Goal: Information Seeking & Learning: Learn about a topic

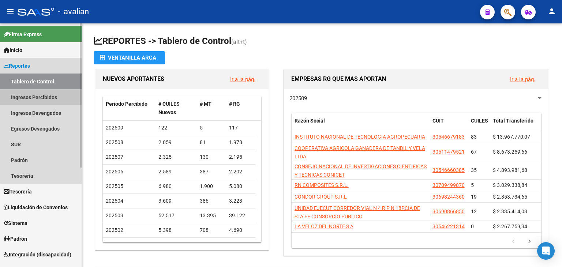
click at [44, 99] on link "Ingresos Percibidos" at bounding box center [41, 97] width 82 height 16
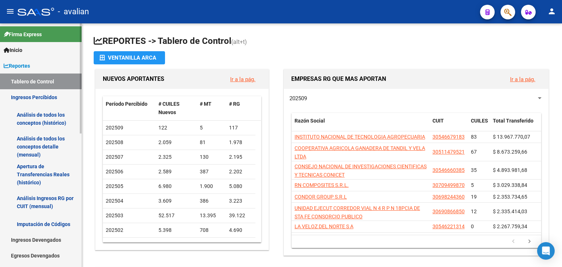
click at [34, 118] on link "Análisis de todos los conceptos (histórico)" at bounding box center [41, 119] width 82 height 28
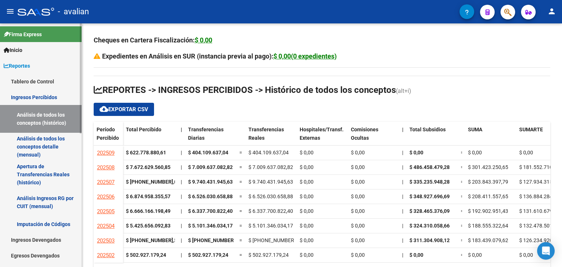
scroll to position [37, 0]
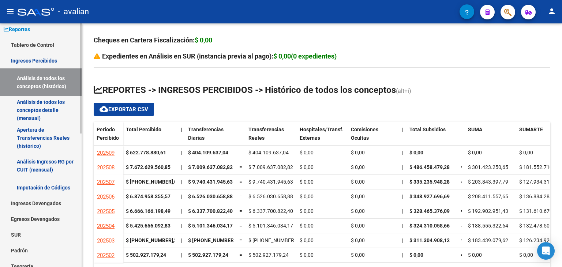
click at [33, 101] on link "Análisis de todos los conceptos detalle (mensual)" at bounding box center [41, 110] width 82 height 28
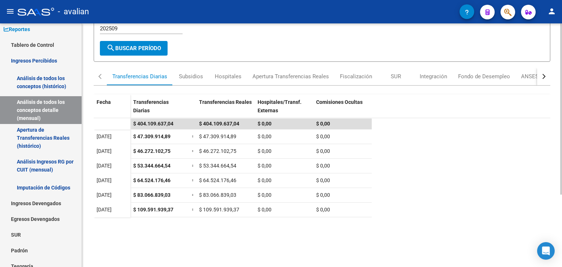
scroll to position [30, 0]
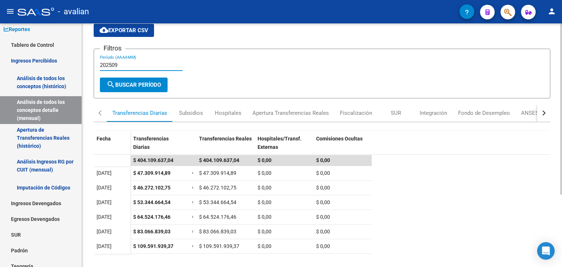
click at [131, 64] on input "202509" at bounding box center [141, 65] width 83 height 7
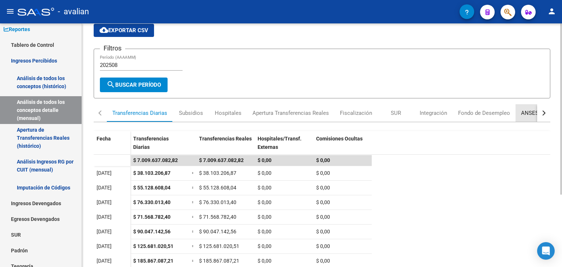
click at [524, 110] on div "ANSES Jubilados" at bounding box center [542, 113] width 43 height 8
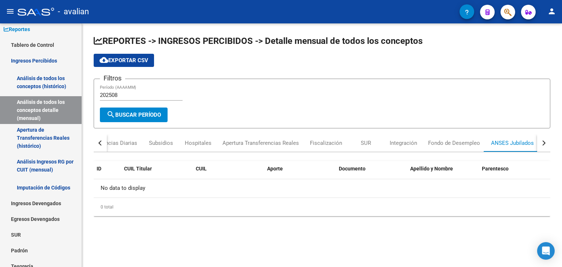
click at [124, 95] on input "202508" at bounding box center [141, 95] width 83 height 7
click at [545, 144] on button "button" at bounding box center [543, 143] width 13 height 18
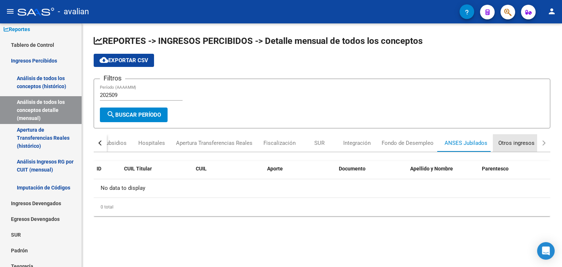
click at [514, 142] on div "Otros ingresos" at bounding box center [516, 143] width 36 height 8
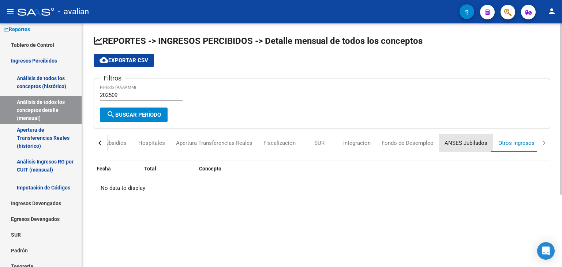
click at [468, 141] on div "ANSES Jubilados" at bounding box center [465, 143] width 43 height 8
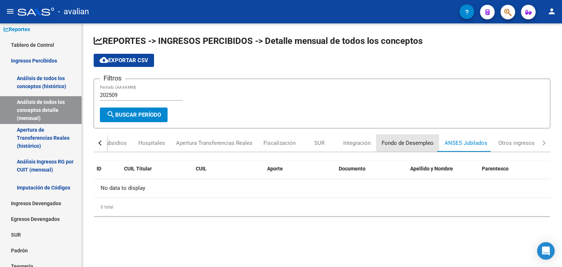
click at [407, 142] on div "Fondo de Desempleo" at bounding box center [407, 143] width 52 height 8
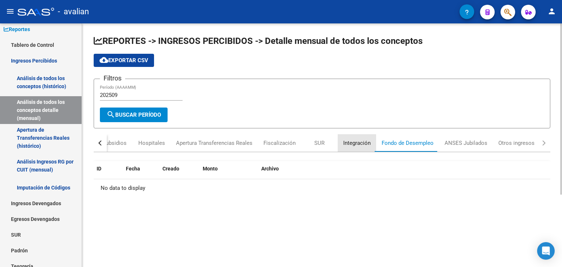
click at [350, 145] on div "Integración" at bounding box center [356, 143] width 27 height 8
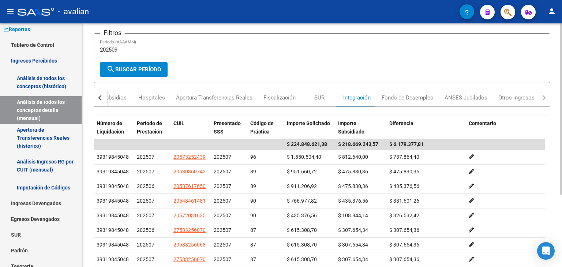
scroll to position [30, 0]
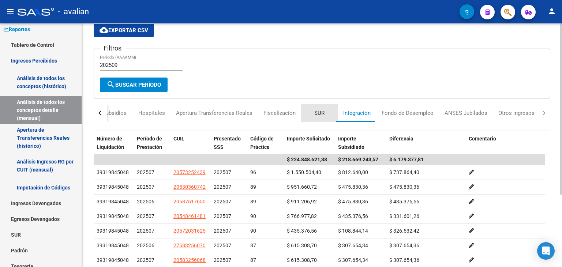
click at [317, 115] on div "SUR" at bounding box center [319, 113] width 10 height 8
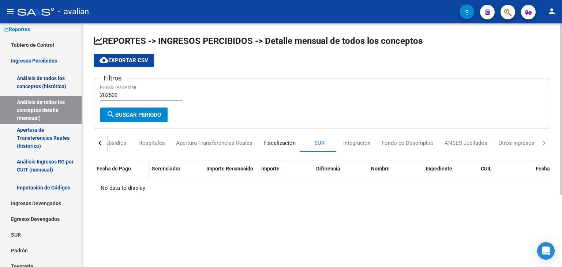
click at [277, 141] on div "Fiscalización" at bounding box center [279, 143] width 32 height 8
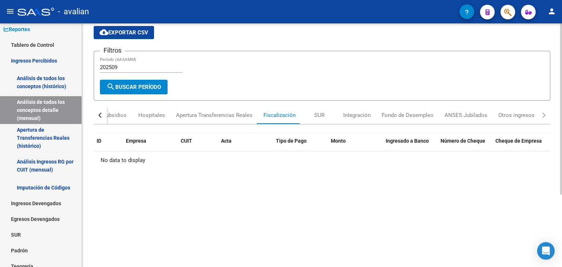
scroll to position [73, 0]
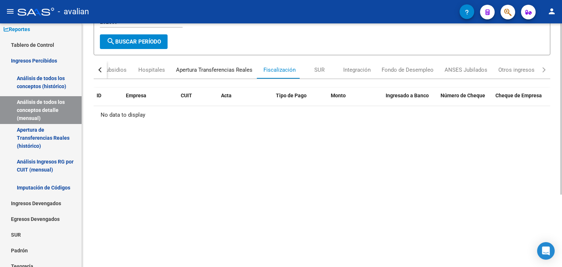
click at [212, 68] on div "Apertura Transferencias Reales" at bounding box center [214, 70] width 76 height 8
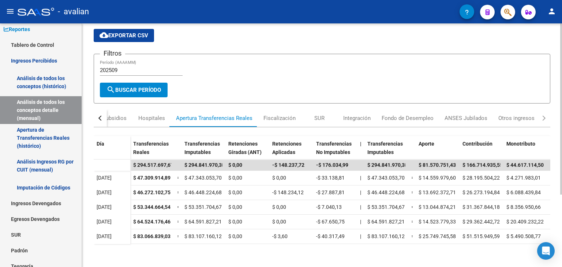
scroll to position [37, 0]
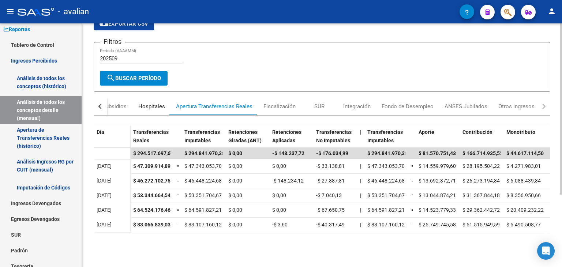
click at [147, 105] on div "Hospitales" at bounding box center [151, 106] width 27 height 8
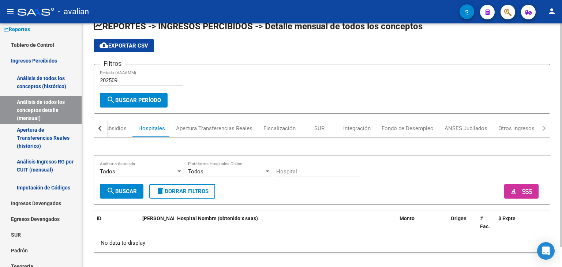
scroll to position [22, 0]
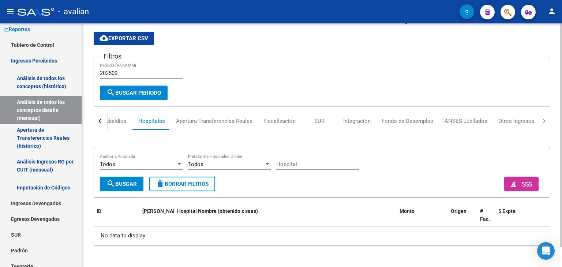
click at [97, 117] on button "button" at bounding box center [100, 121] width 13 height 18
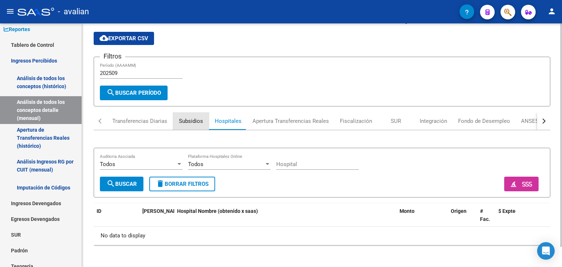
click at [187, 120] on div "Subsidios" at bounding box center [191, 121] width 24 height 8
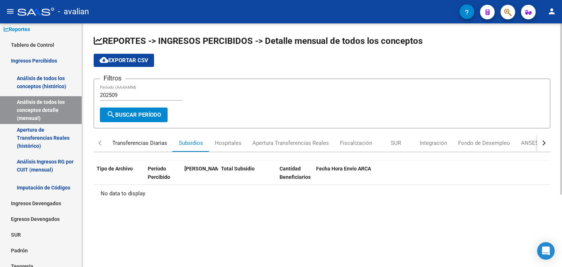
click at [132, 139] on div "Transferencias Diarias" at bounding box center [139, 143] width 55 height 8
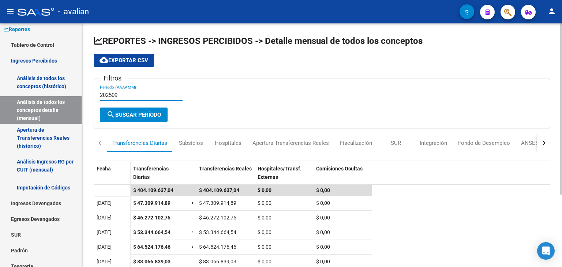
click at [136, 95] on input "202509" at bounding box center [141, 95] width 83 height 7
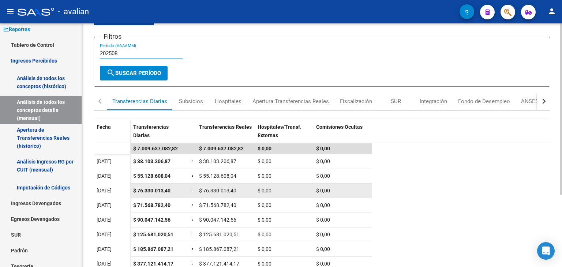
scroll to position [30, 0]
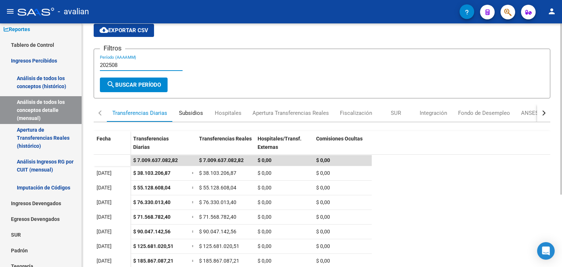
click at [184, 109] on div "Subsidios" at bounding box center [191, 113] width 24 height 8
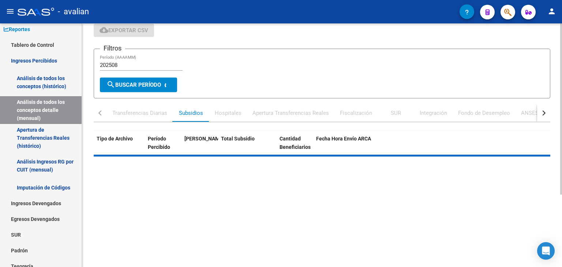
scroll to position [0, 0]
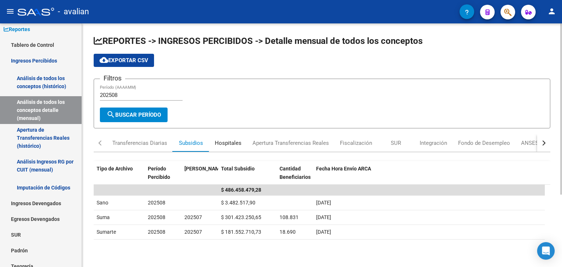
click at [228, 141] on div "Hospitales" at bounding box center [228, 143] width 27 height 8
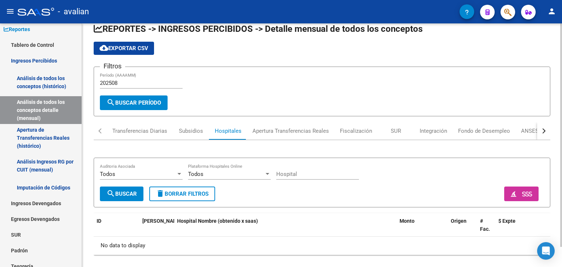
scroll to position [22, 0]
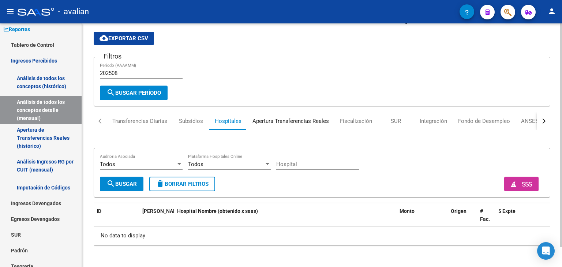
click at [262, 121] on div "Apertura Transferencias Reales" at bounding box center [290, 121] width 76 height 8
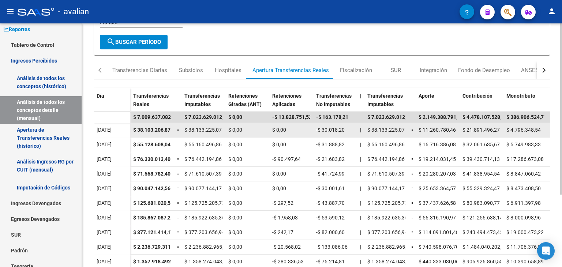
scroll to position [73, 0]
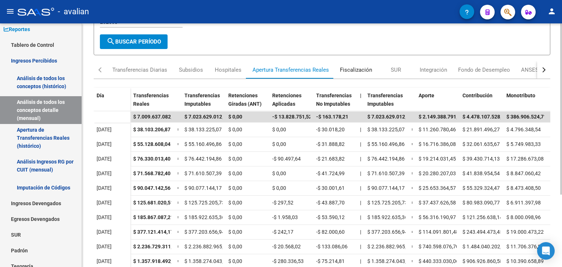
click at [356, 71] on div "Fiscalización" at bounding box center [356, 70] width 32 height 8
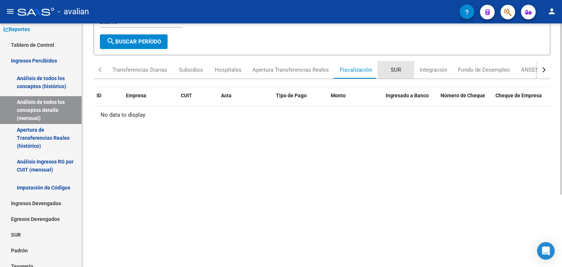
click at [393, 74] on div "SUR" at bounding box center [395, 70] width 37 height 18
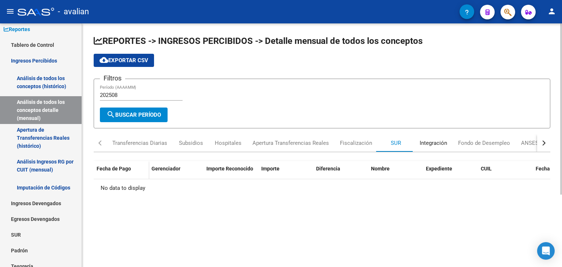
click at [433, 137] on div "Integración" at bounding box center [433, 143] width 38 height 18
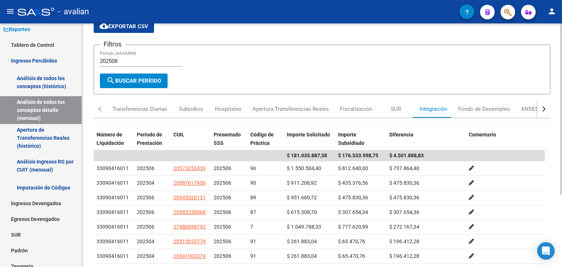
scroll to position [30, 0]
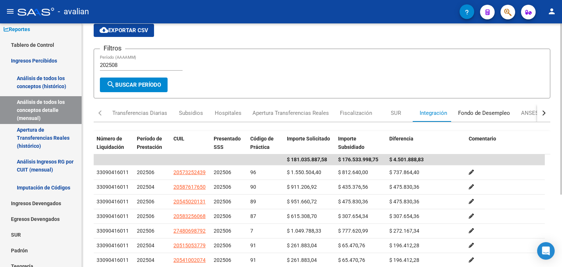
click at [481, 110] on div "Fondo de Desempleo" at bounding box center [484, 113] width 52 height 8
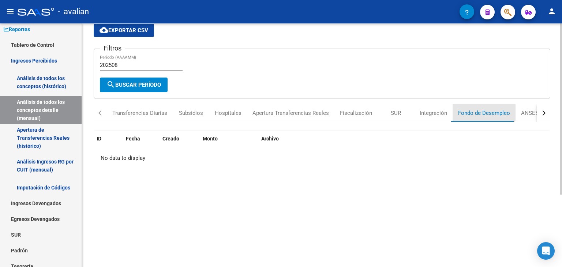
scroll to position [0, 0]
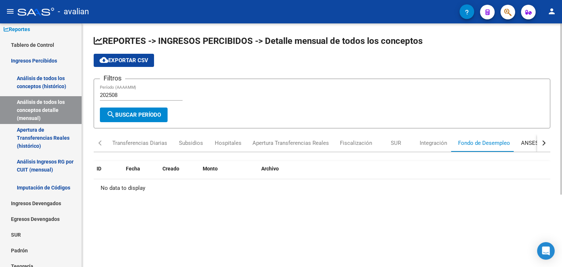
click at [535, 142] on div "ANSES Jubilados" at bounding box center [542, 143] width 43 height 8
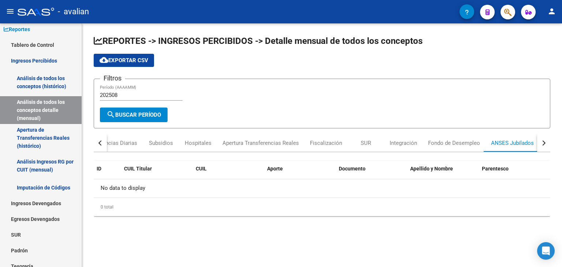
click at [543, 142] on div "button" at bounding box center [542, 142] width 5 height 5
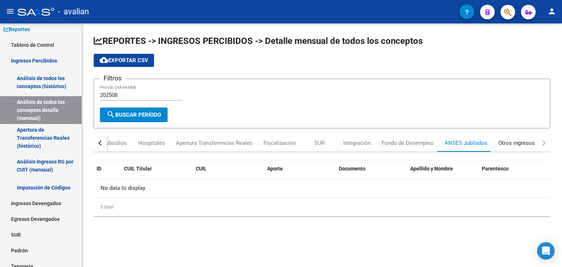
click at [515, 144] on div "Otros ingresos" at bounding box center [516, 143] width 36 height 8
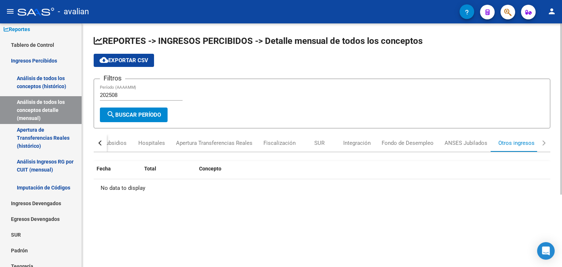
click at [263, 112] on form "Filtros 202508 Período (AAAAMM) search Buscar Período" at bounding box center [322, 104] width 456 height 50
click at [131, 96] on input "202508" at bounding box center [141, 95] width 83 height 7
type input "202507"
click at [98, 145] on button "button" at bounding box center [100, 143] width 13 height 18
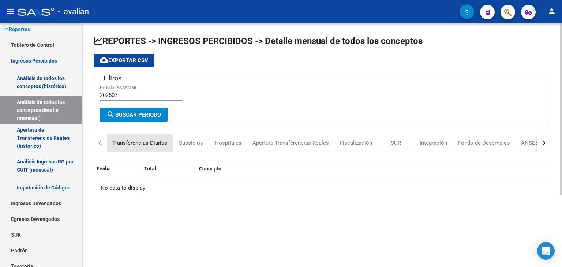
click at [135, 143] on div "Transferencias Diarias" at bounding box center [139, 143] width 55 height 8
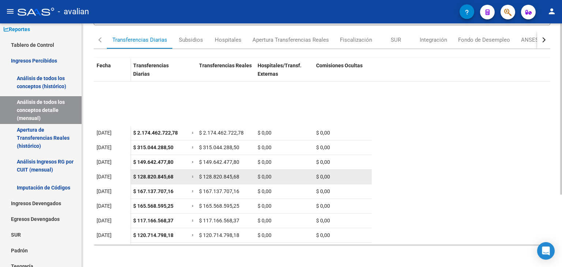
scroll to position [159, 0]
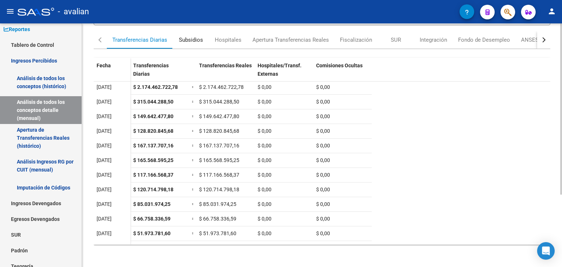
click at [187, 43] on div "Subsidios" at bounding box center [191, 40] width 37 height 18
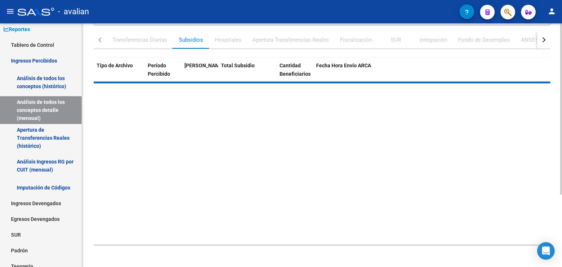
scroll to position [0, 0]
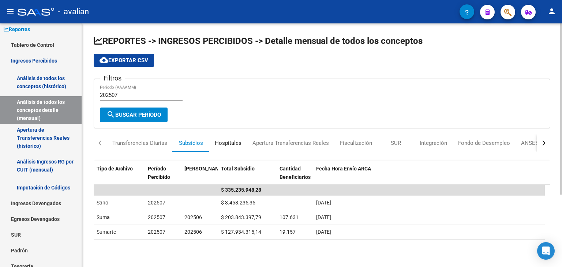
click at [221, 142] on div "Hospitales" at bounding box center [228, 143] width 27 height 8
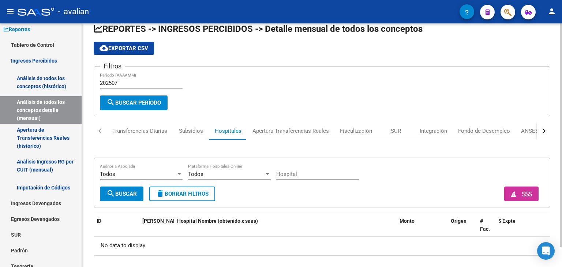
scroll to position [22, 0]
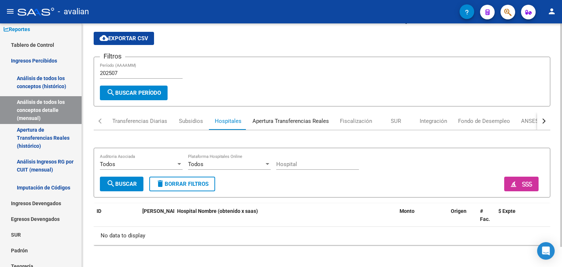
click at [271, 123] on div "Apertura Transferencias Reales" at bounding box center [290, 121] width 76 height 8
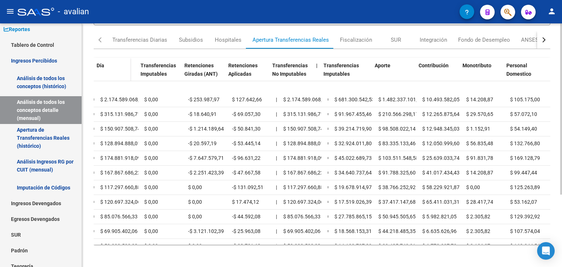
scroll to position [146, 0]
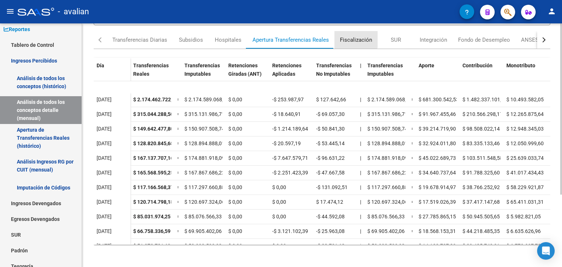
click at [345, 31] on div "Fiscalización" at bounding box center [355, 40] width 43 height 18
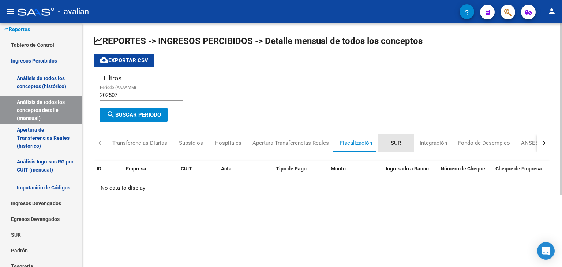
click at [406, 139] on div "SUR" at bounding box center [395, 143] width 37 height 18
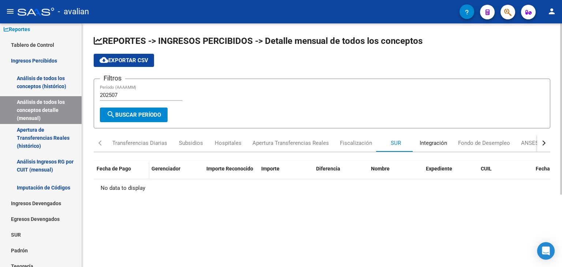
click at [431, 145] on div "Integración" at bounding box center [432, 143] width 27 height 8
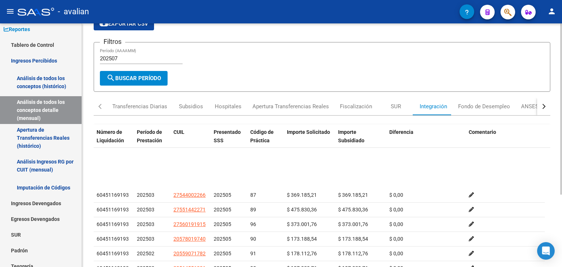
scroll to position [4608, 0]
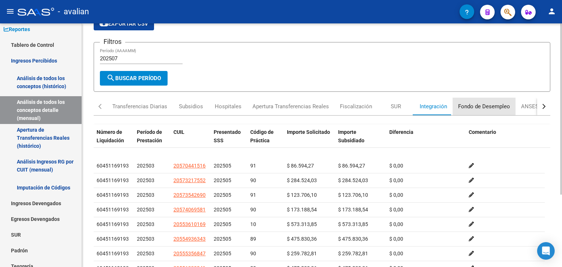
click at [489, 103] on div "Fondo de Desempleo" at bounding box center [484, 106] width 52 height 8
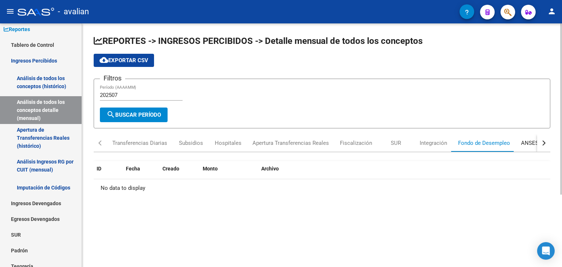
click at [528, 144] on div "ANSES Jubilados" at bounding box center [542, 143] width 43 height 8
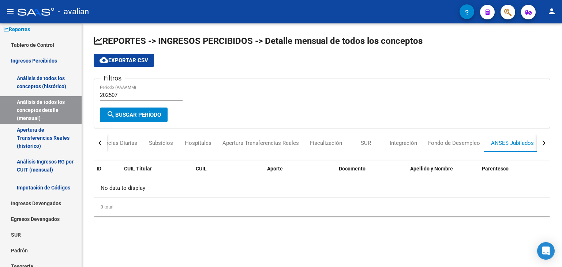
click at [544, 144] on button "button" at bounding box center [543, 143] width 13 height 18
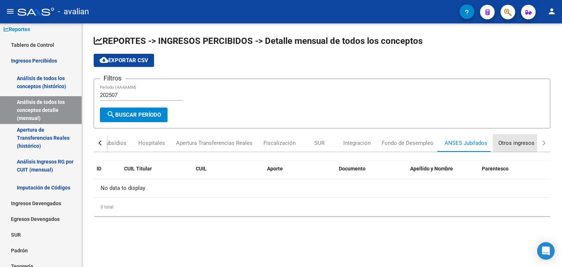
click at [522, 145] on div "Otros ingresos" at bounding box center [516, 143] width 36 height 8
